Goal: Task Accomplishment & Management: Manage account settings

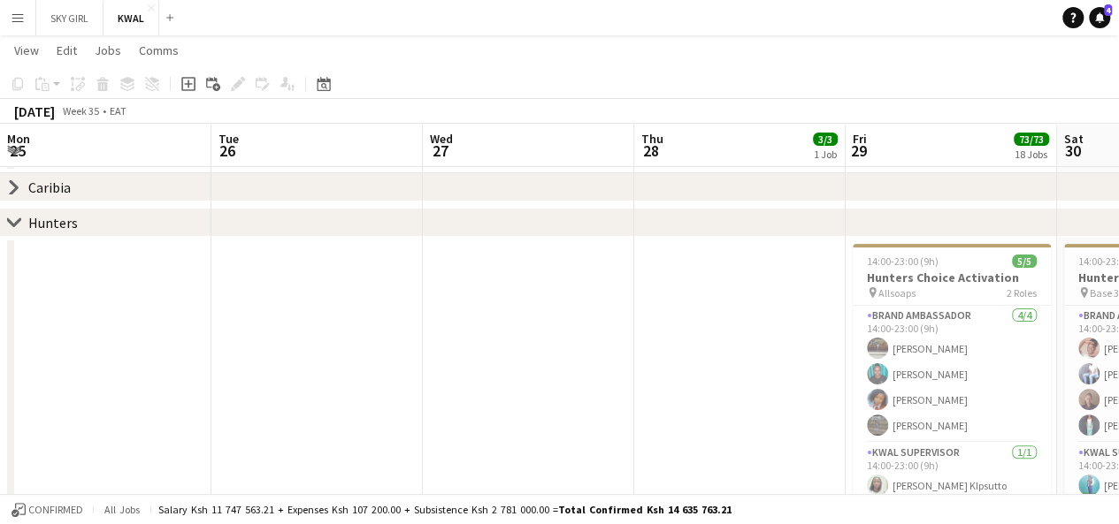
scroll to position [0, 486]
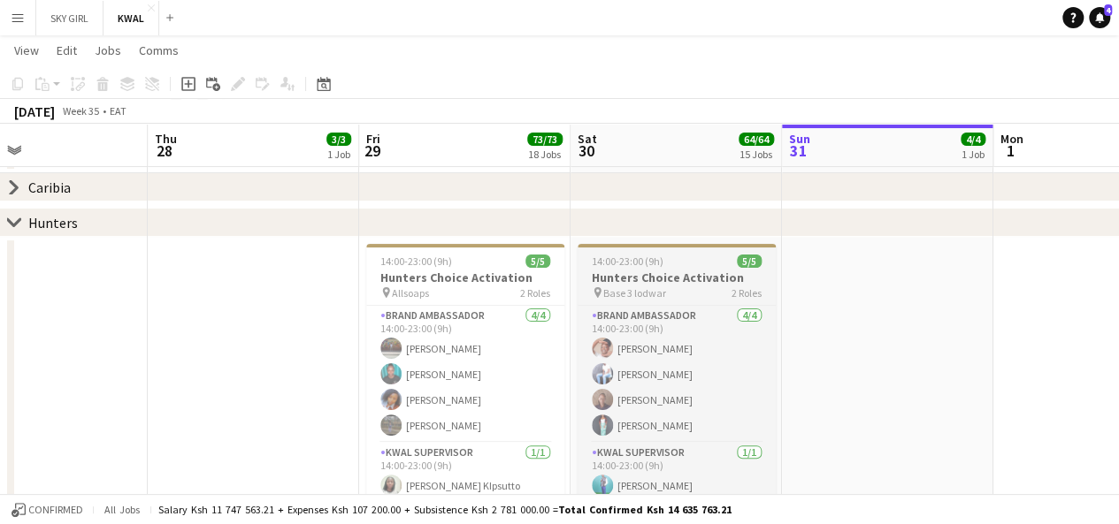
click at [651, 291] on span "Base 3 lodwar" at bounding box center [634, 293] width 63 height 13
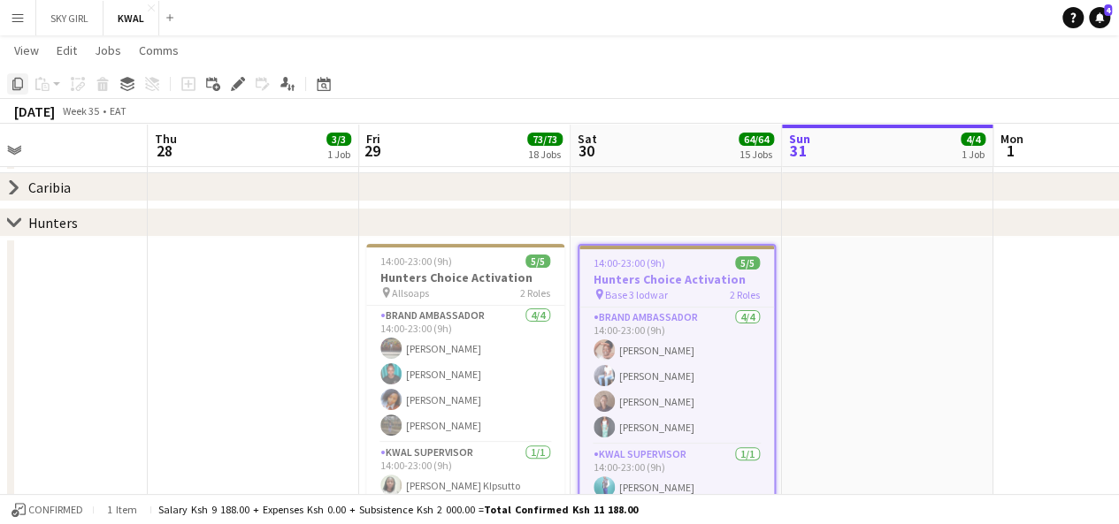
click at [22, 85] on icon at bounding box center [17, 84] width 11 height 12
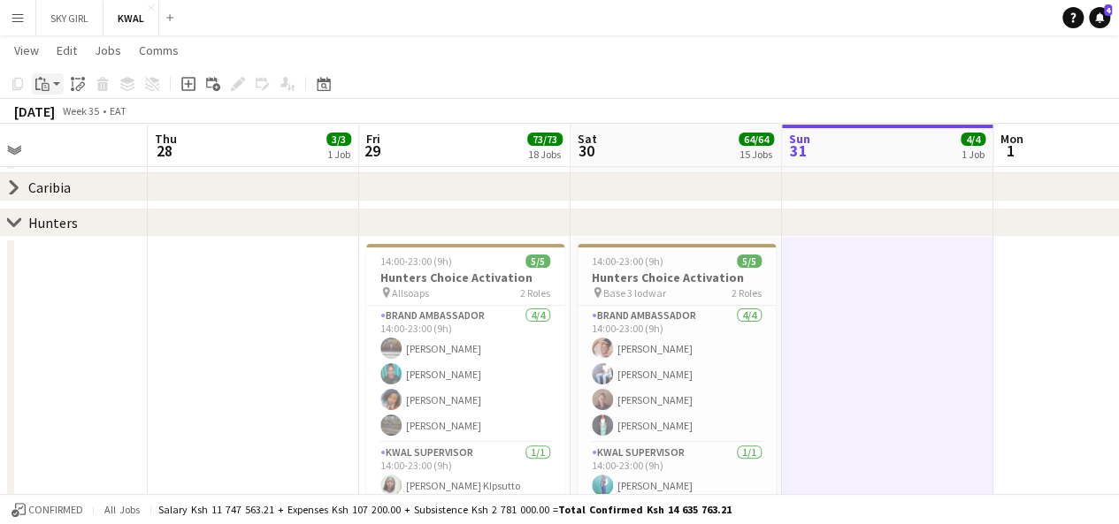
click at [58, 91] on app-action-btn "Paste" at bounding box center [48, 83] width 32 height 21
click at [64, 154] on link "Paste with crew Ctrl+Shift+V" at bounding box center [130, 148] width 166 height 16
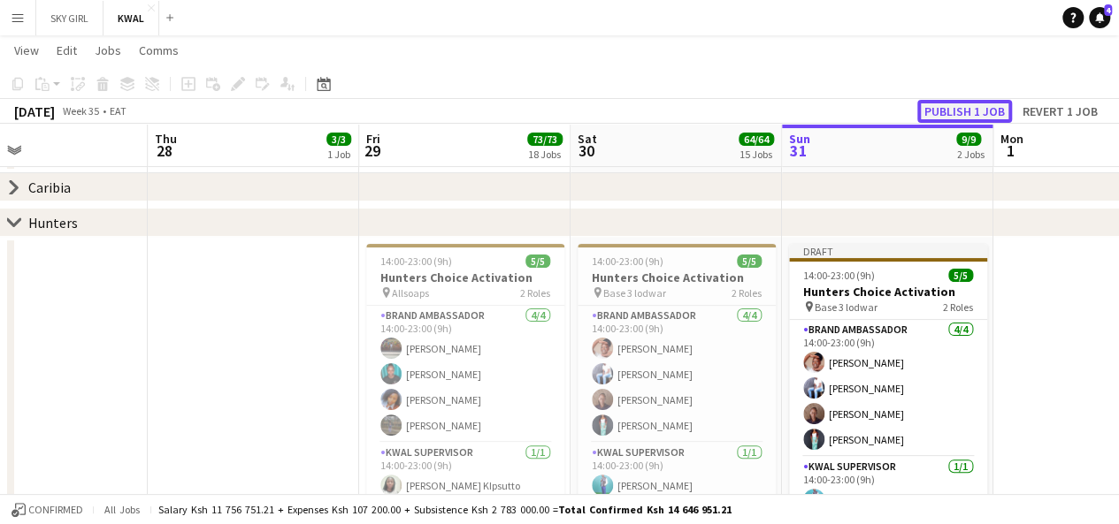
click at [950, 118] on button "Publish 1 job" at bounding box center [964, 111] width 95 height 23
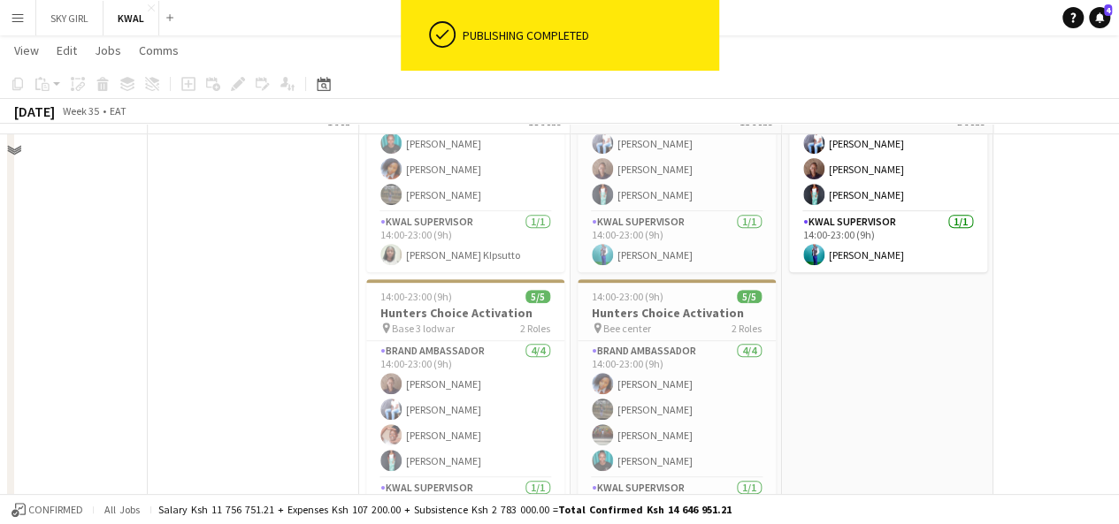
scroll to position [276, 0]
